Goal: Transaction & Acquisition: Purchase product/service

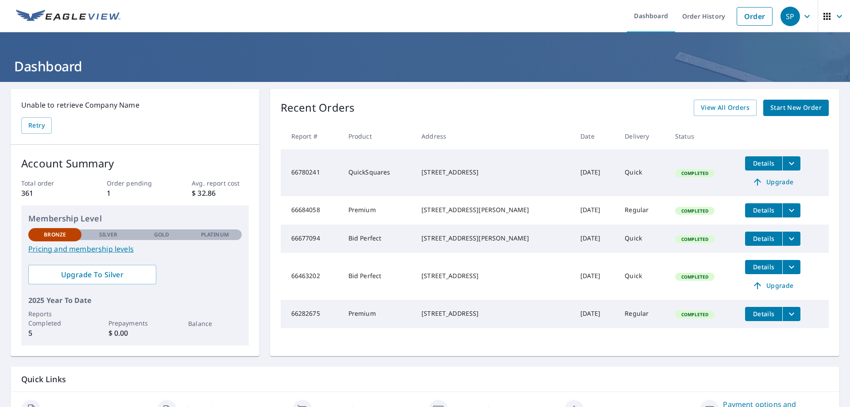
click at [770, 108] on span "Start New Order" at bounding box center [795, 107] width 51 height 11
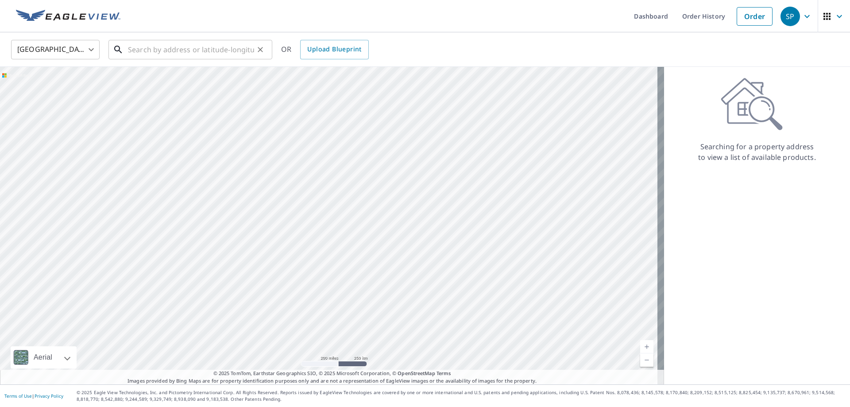
click at [178, 51] on input "text" at bounding box center [191, 49] width 126 height 25
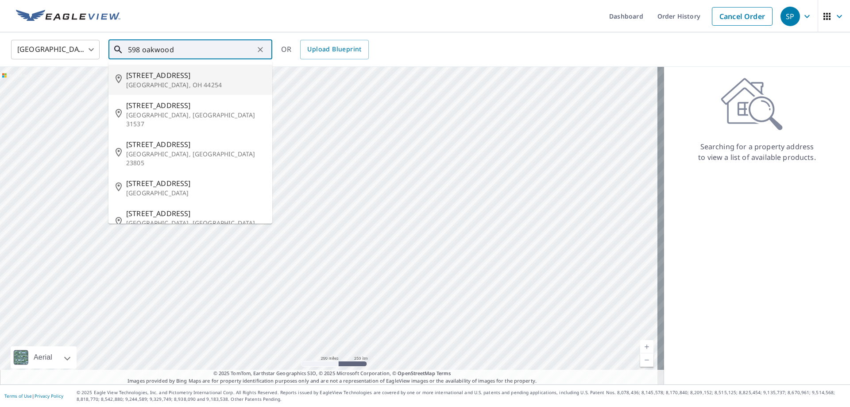
click at [171, 77] on span "[STREET_ADDRESS]" at bounding box center [195, 75] width 139 height 11
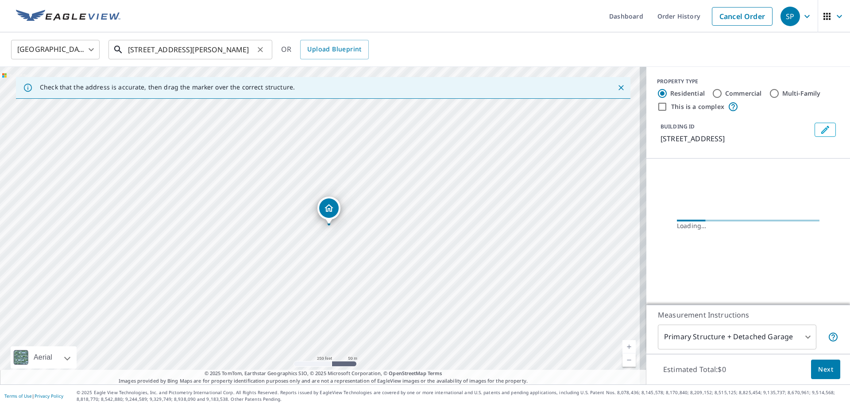
click at [194, 55] on input "[STREET_ADDRESS][PERSON_NAME]" at bounding box center [191, 49] width 126 height 25
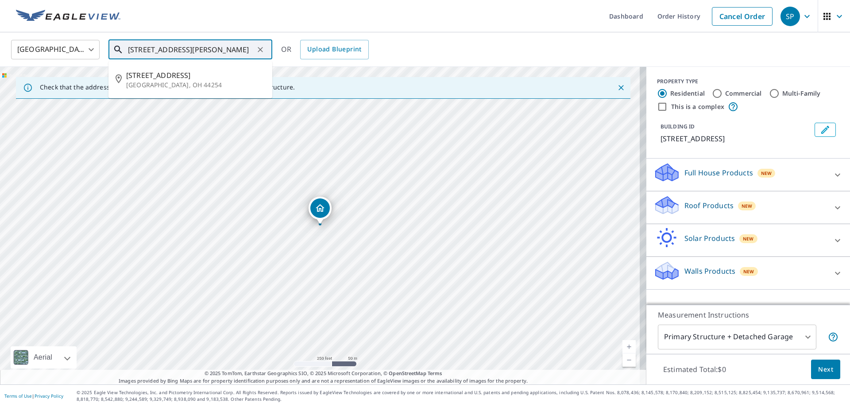
click at [241, 49] on input "[STREET_ADDRESS][PERSON_NAME]" at bounding box center [191, 49] width 126 height 25
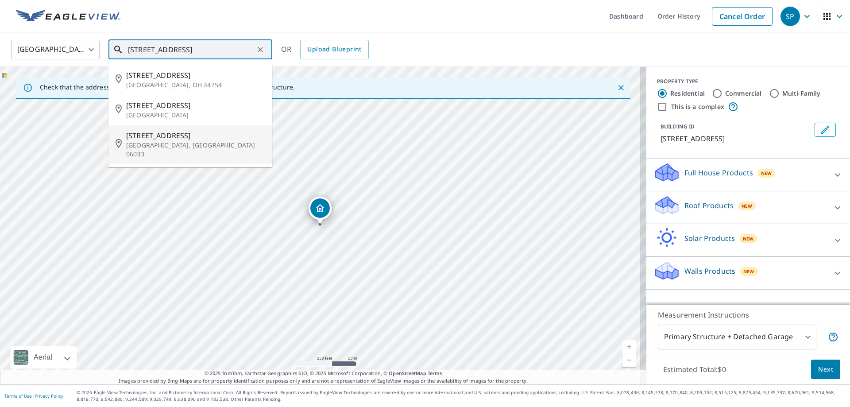
click at [226, 145] on p "[GEOGRAPHIC_DATA], [GEOGRAPHIC_DATA] 06033" at bounding box center [195, 150] width 139 height 18
type input "[STREET_ADDRESS]"
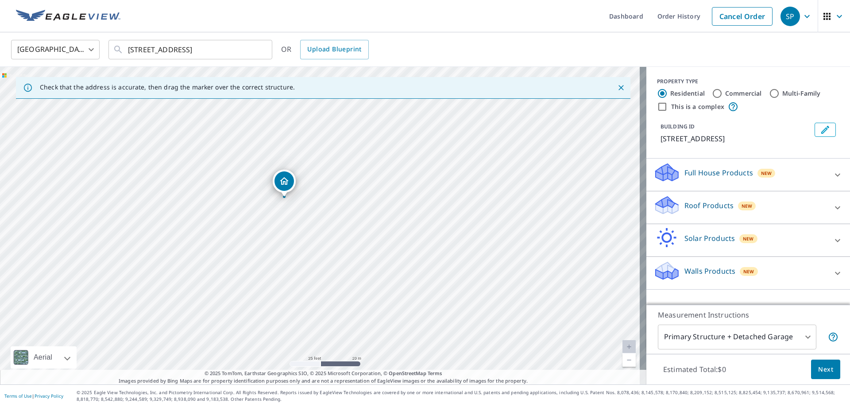
click at [773, 207] on div "Roof Products New" at bounding box center [739, 207] width 173 height 25
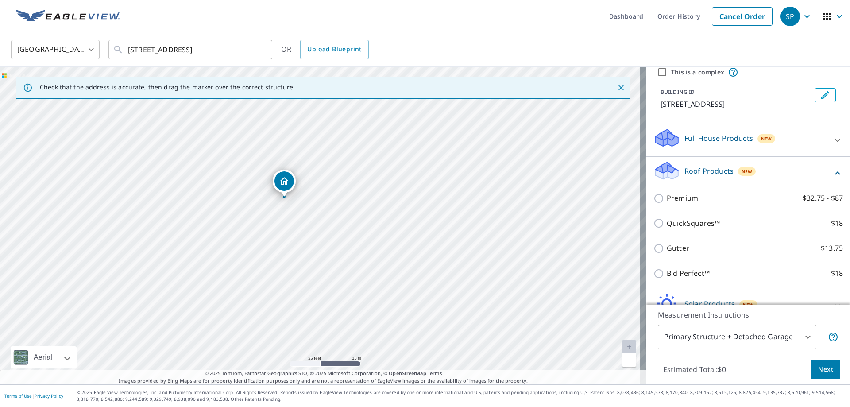
scroll to position [85, 0]
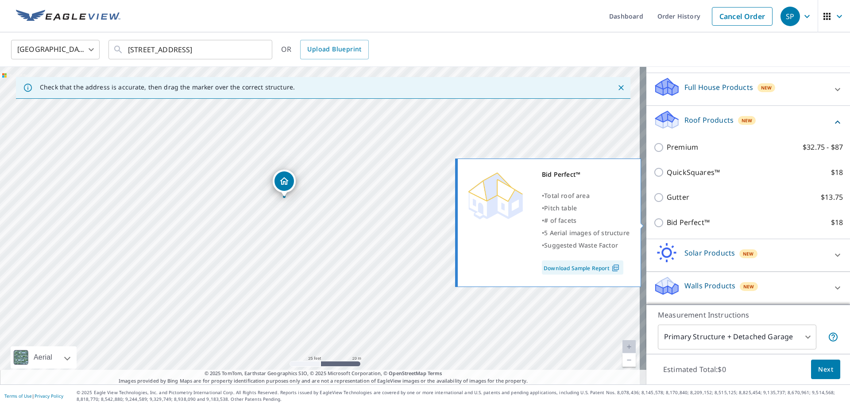
click at [676, 224] on p "Bid Perfect™" at bounding box center [687, 222] width 43 height 11
click at [666, 224] on input "Bid Perfect™ $18" at bounding box center [659, 222] width 13 height 11
checkbox input "true"
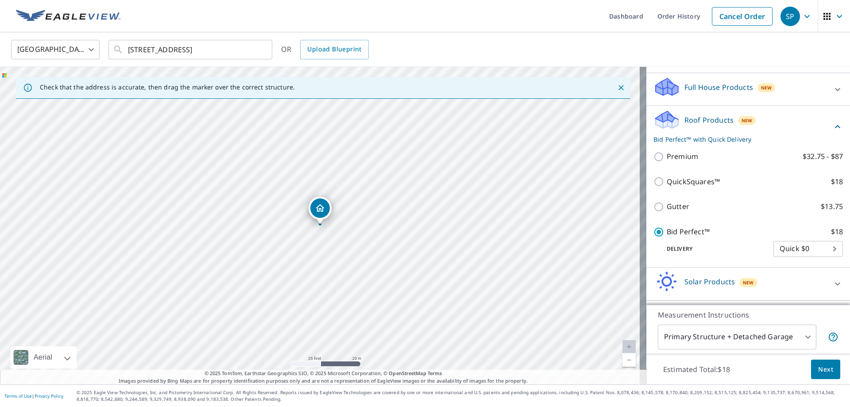
click at [826, 372] on button "Next" at bounding box center [825, 369] width 29 height 20
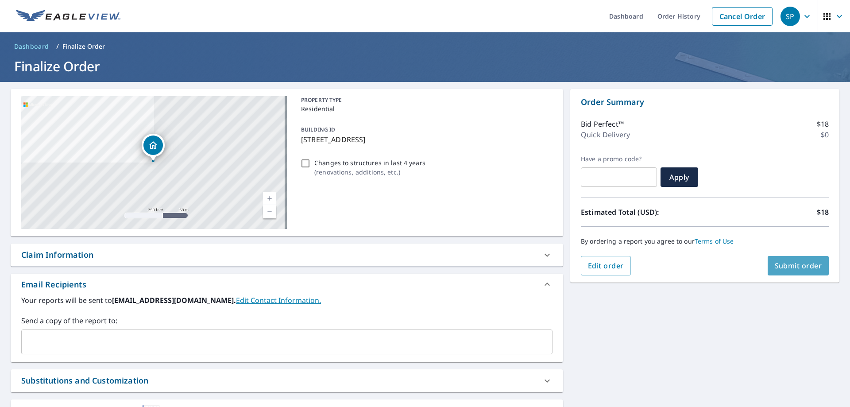
click at [812, 265] on span "Submit order" at bounding box center [797, 266] width 47 height 10
checkbox input "true"
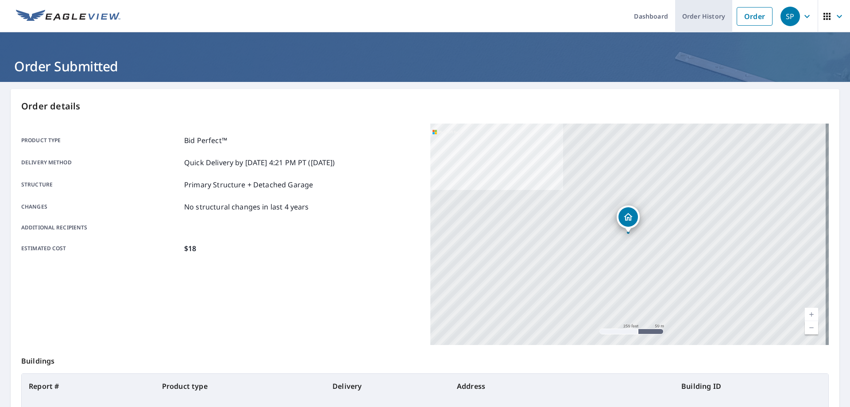
click at [681, 21] on link "Order History" at bounding box center [703, 16] width 57 height 32
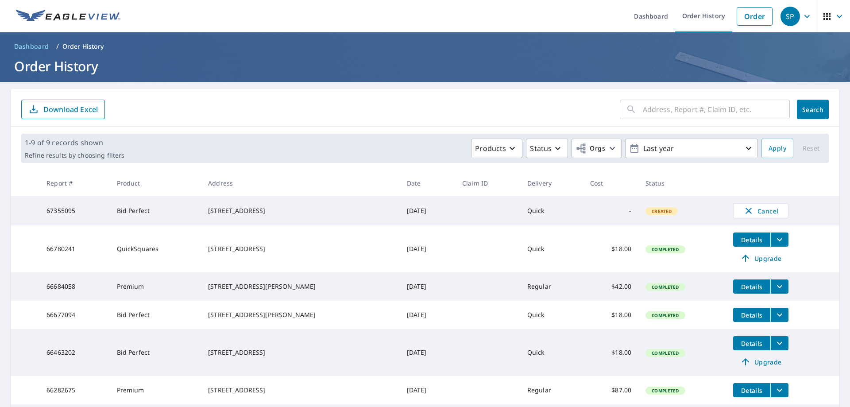
click at [267, 106] on form "​ Search Download Excel" at bounding box center [424, 109] width 807 height 19
